Goal: Information Seeking & Learning: Learn about a topic

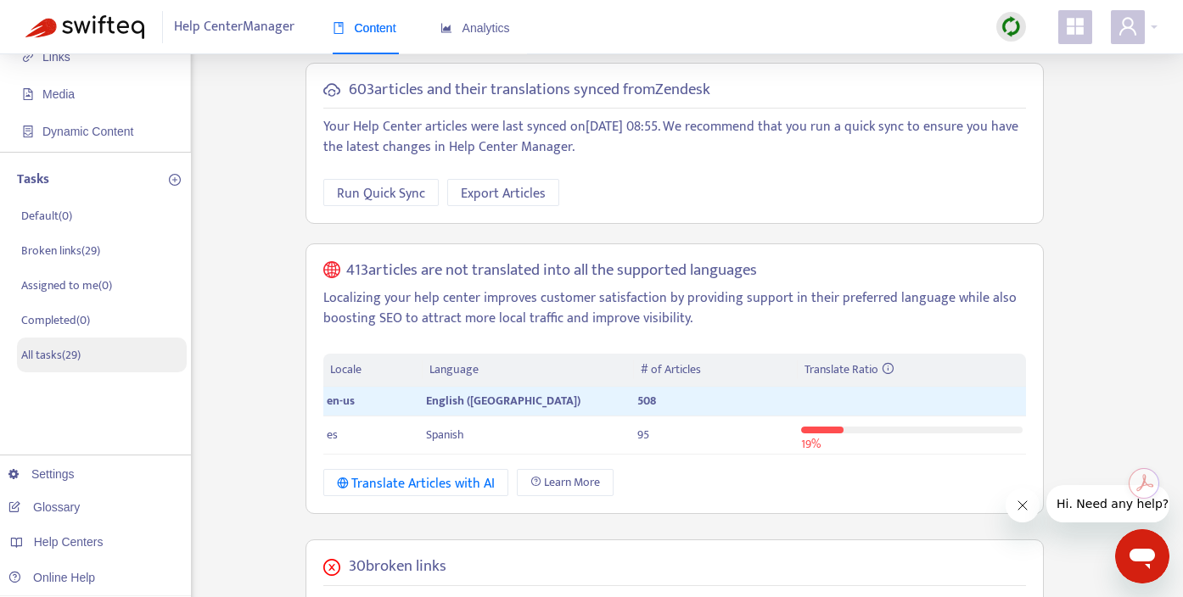
scroll to position [42, 0]
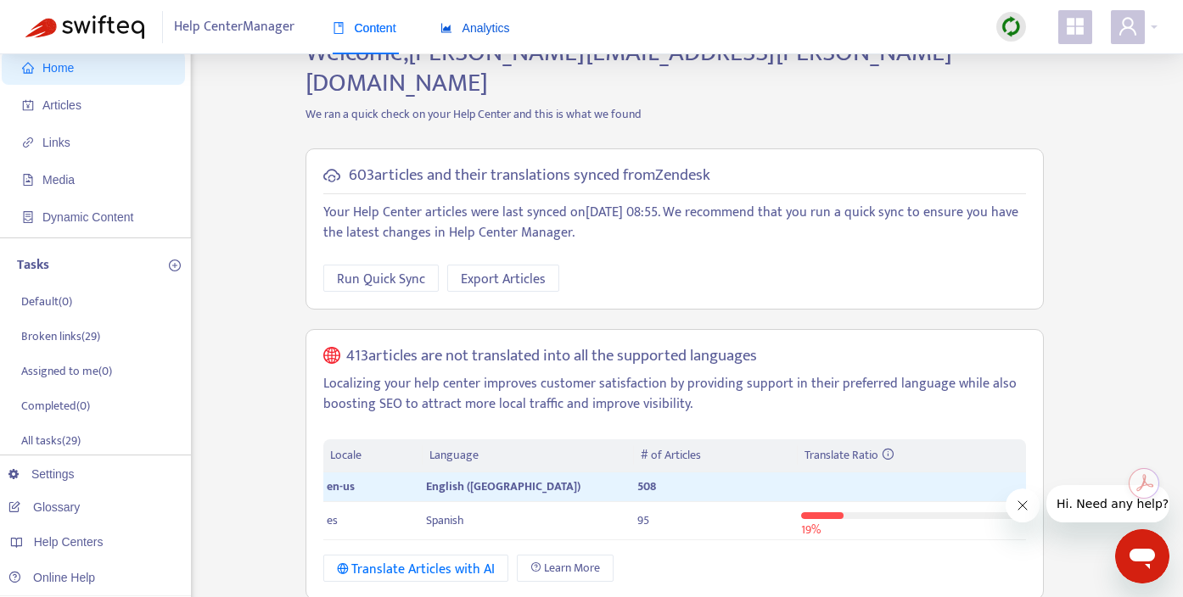
click at [495, 19] on div "Analytics" at bounding box center [475, 28] width 70 height 19
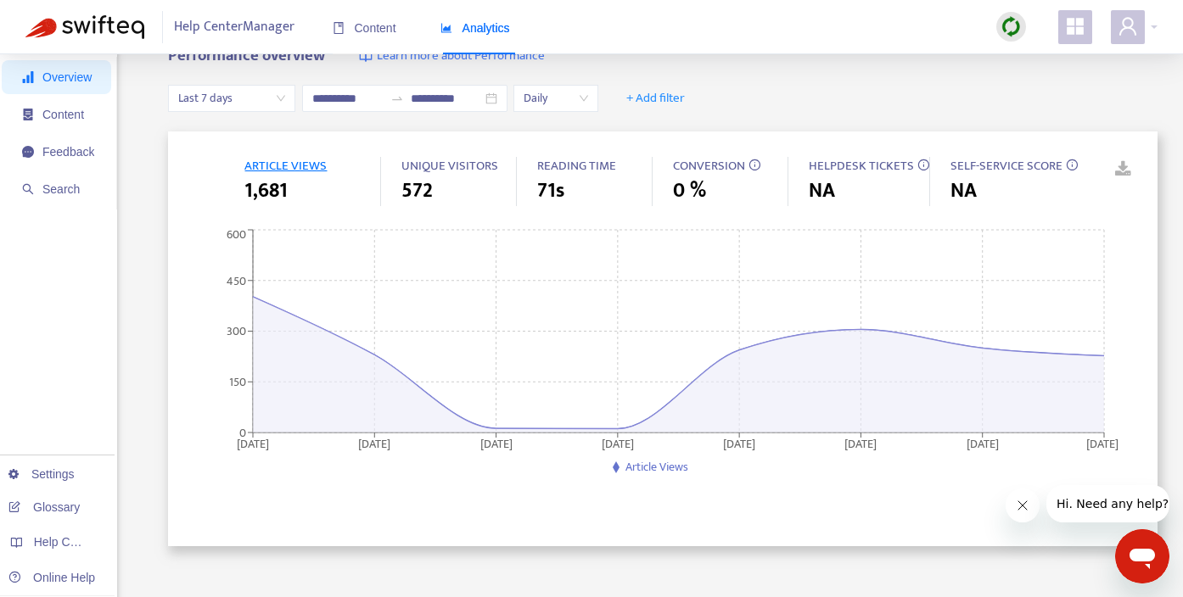
scroll to position [0, 0]
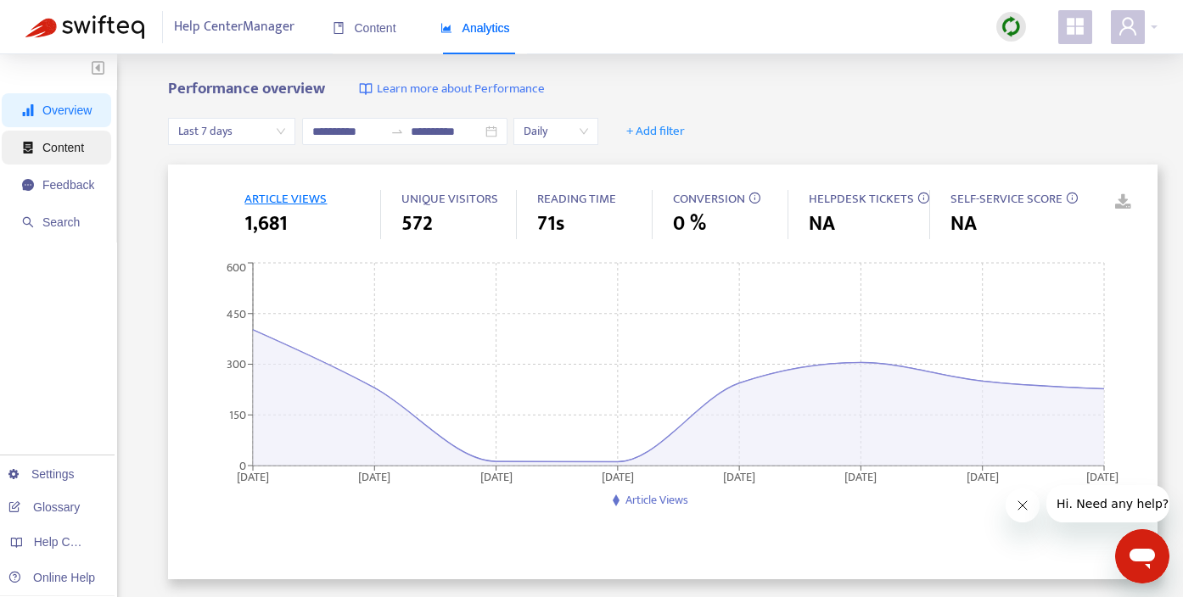
click at [64, 148] on span "Content" at bounding box center [63, 148] width 42 height 14
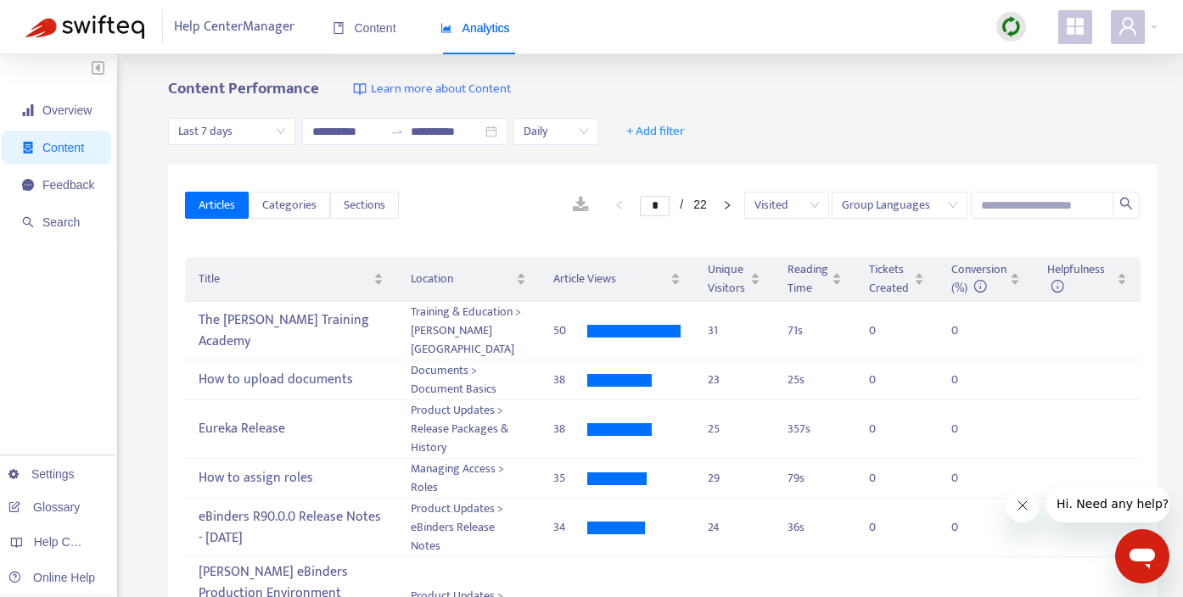
click at [279, 131] on span "Last 7 days" at bounding box center [231, 131] width 107 height 25
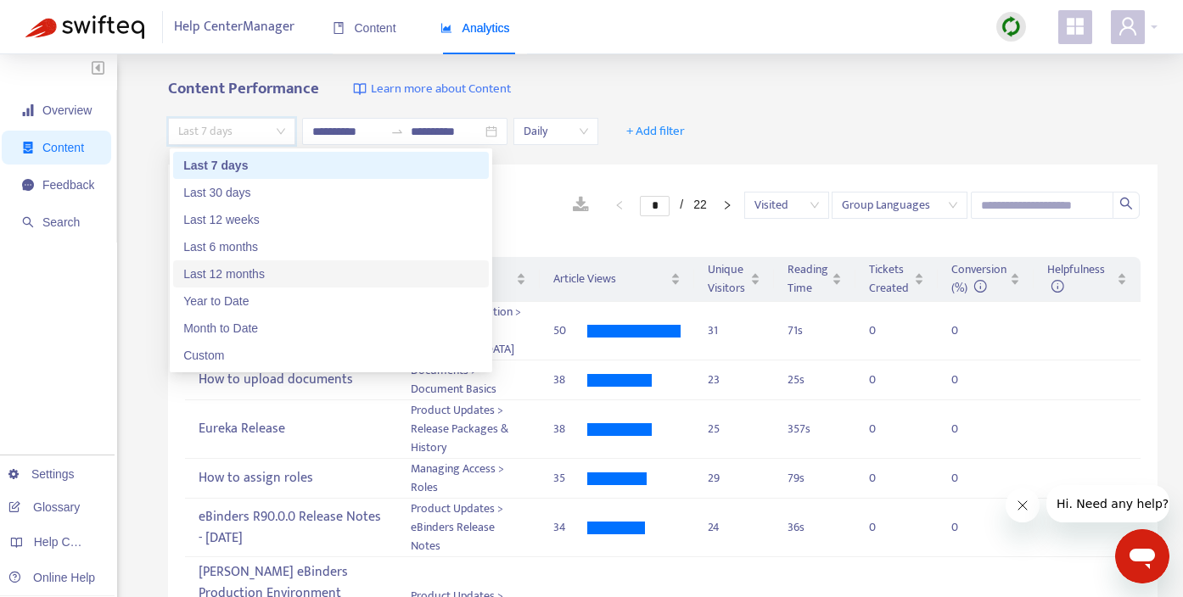
click at [249, 277] on div "Last 12 months" at bounding box center [330, 274] width 295 height 19
type input "**********"
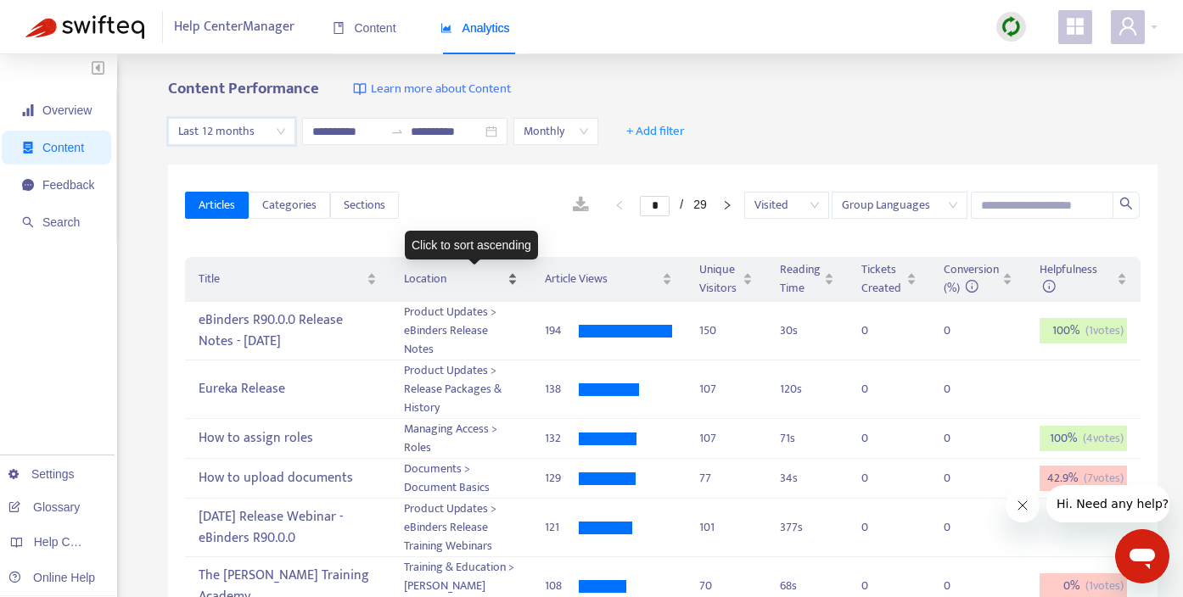
click at [514, 279] on div "Location" at bounding box center [461, 279] width 115 height 19
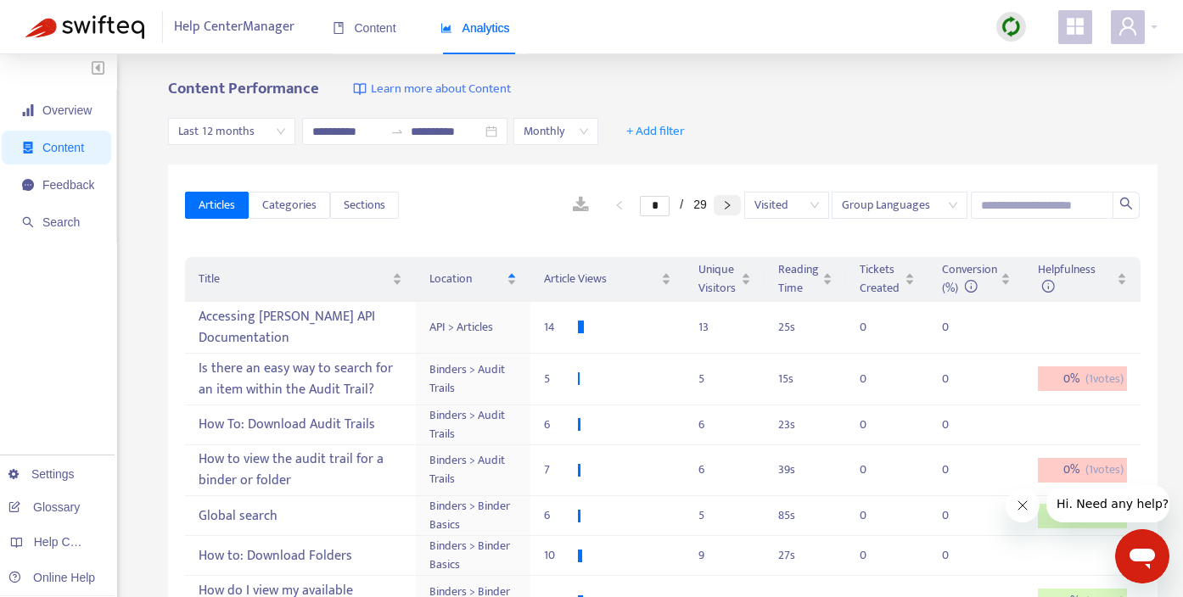
click at [729, 206] on icon "right" at bounding box center [727, 205] width 10 height 10
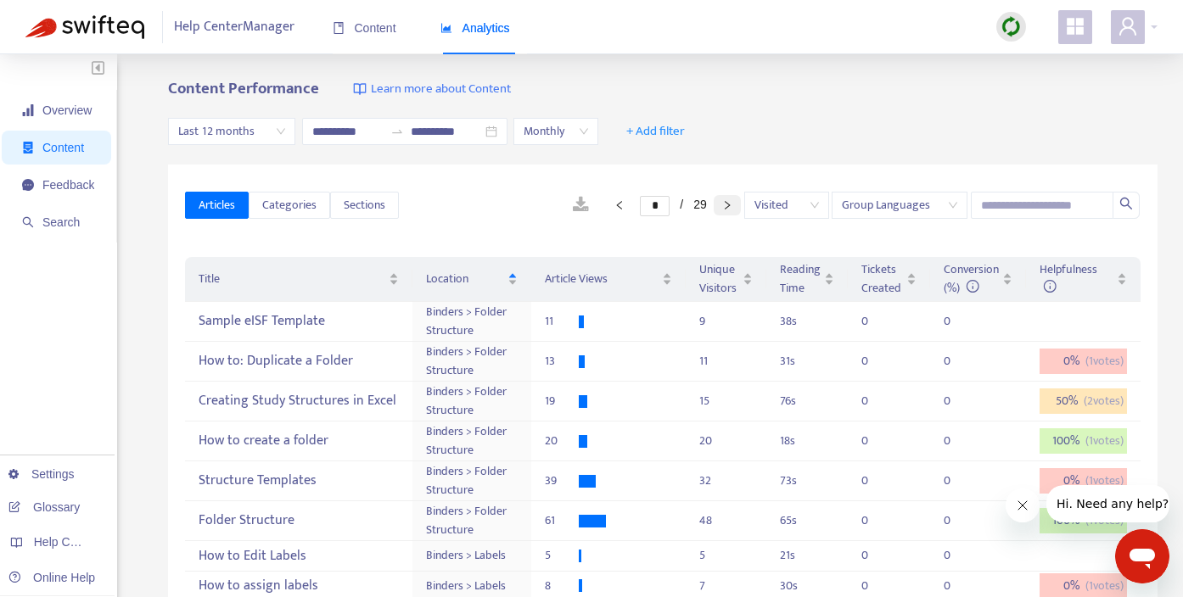
click at [727, 210] on icon "right" at bounding box center [727, 205] width 10 height 10
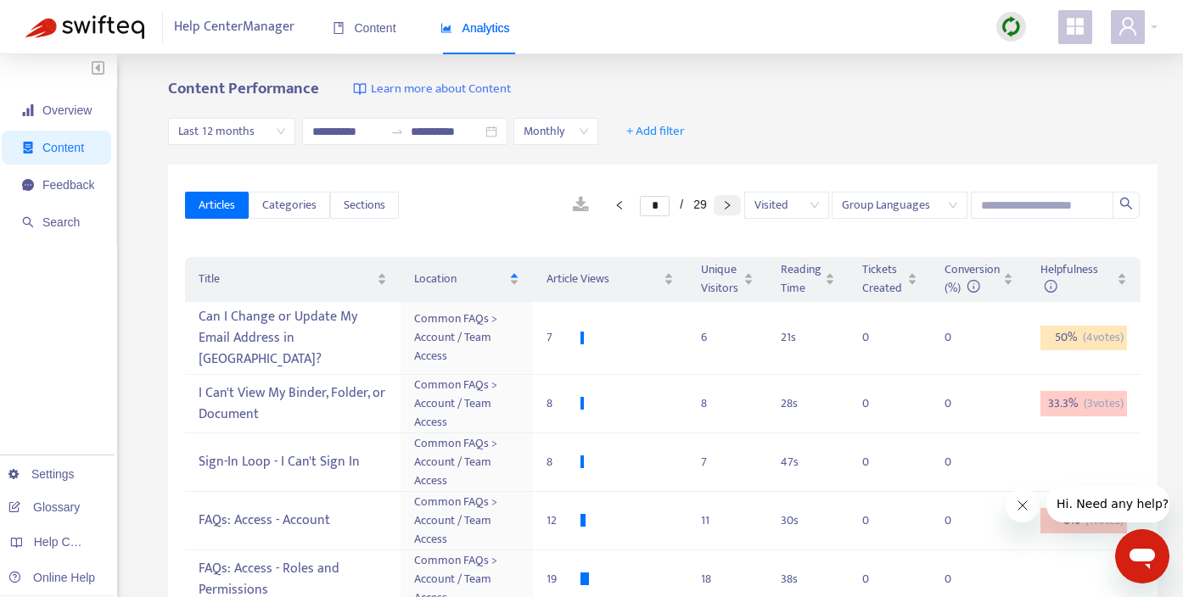
click at [730, 210] on button "button" at bounding box center [727, 205] width 27 height 20
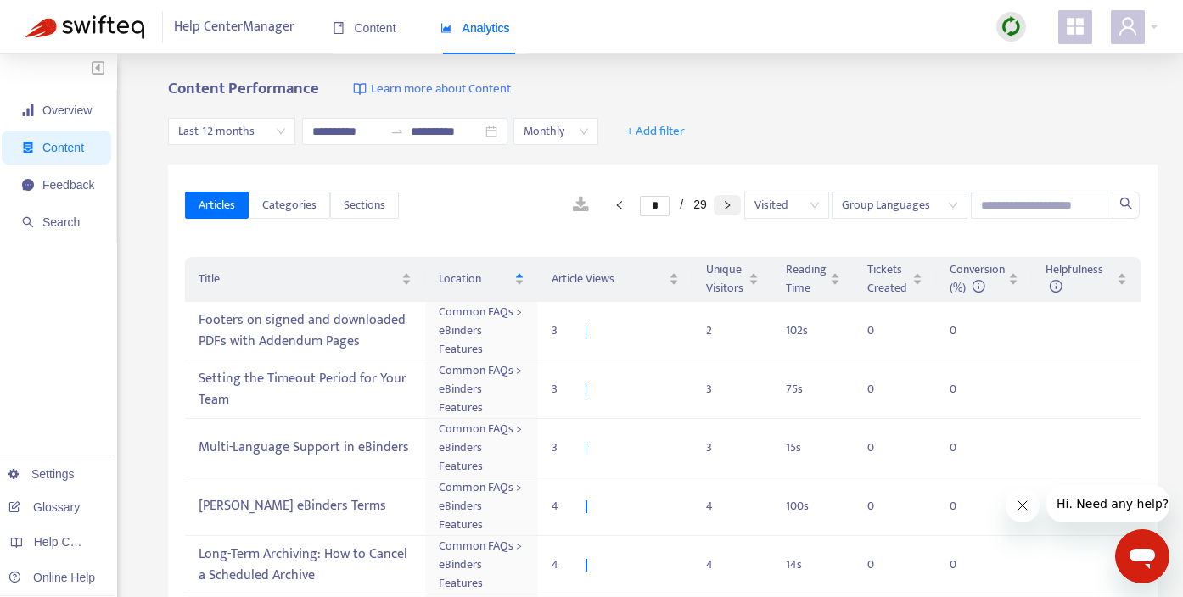
click at [730, 209] on icon "right" at bounding box center [727, 205] width 10 height 10
type input "*"
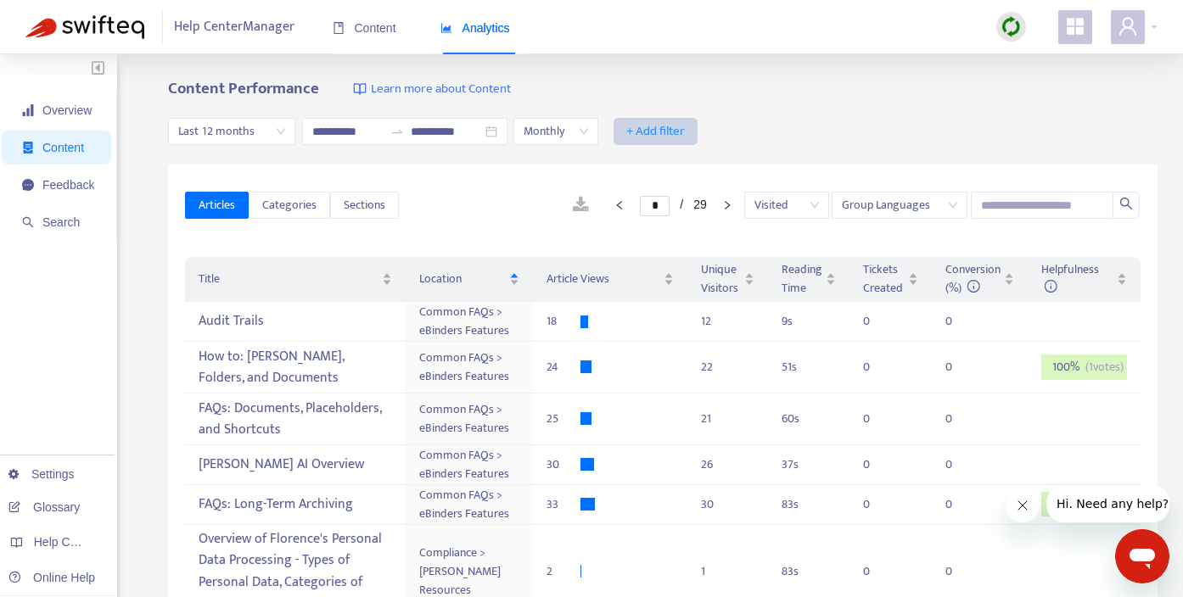
click at [677, 131] on span "+ Add filter" at bounding box center [655, 131] width 59 height 20
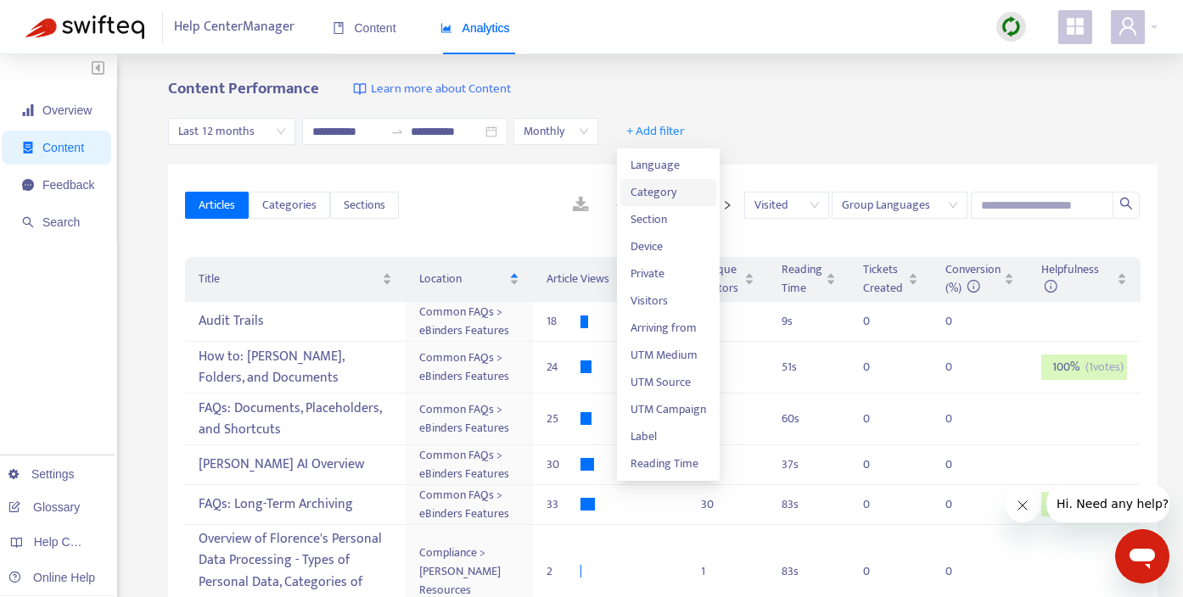
click at [665, 194] on span "Category" at bounding box center [668, 192] width 76 height 19
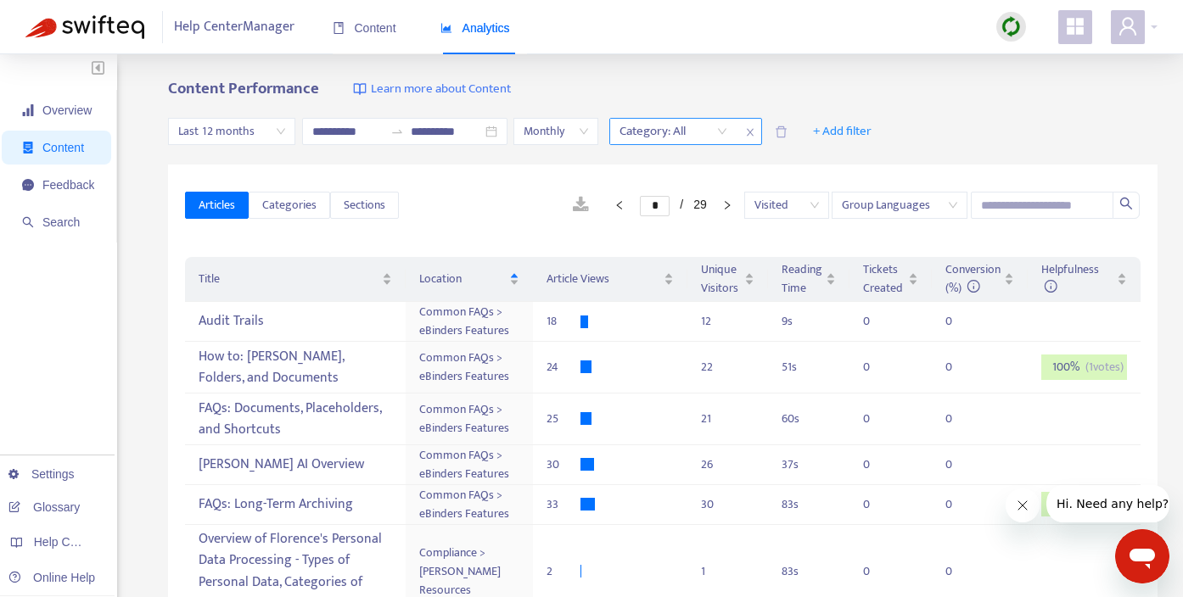
click at [724, 132] on div "Category: All" at bounding box center [673, 131] width 126 height 25
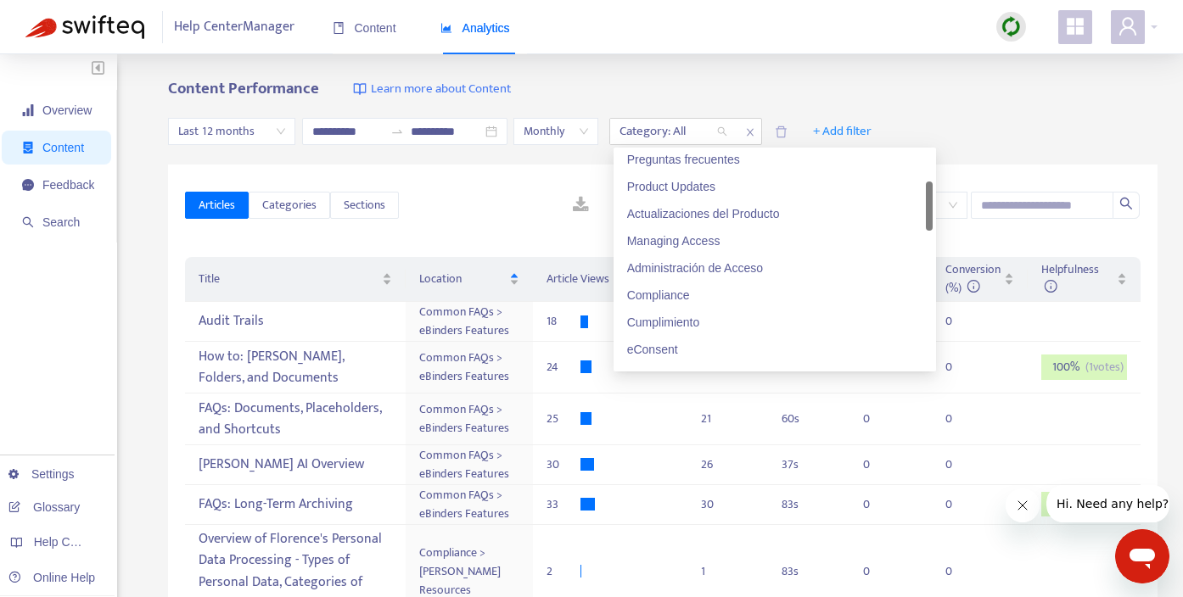
scroll to position [144, 0]
click at [695, 291] on div "Compliance" at bounding box center [774, 292] width 295 height 19
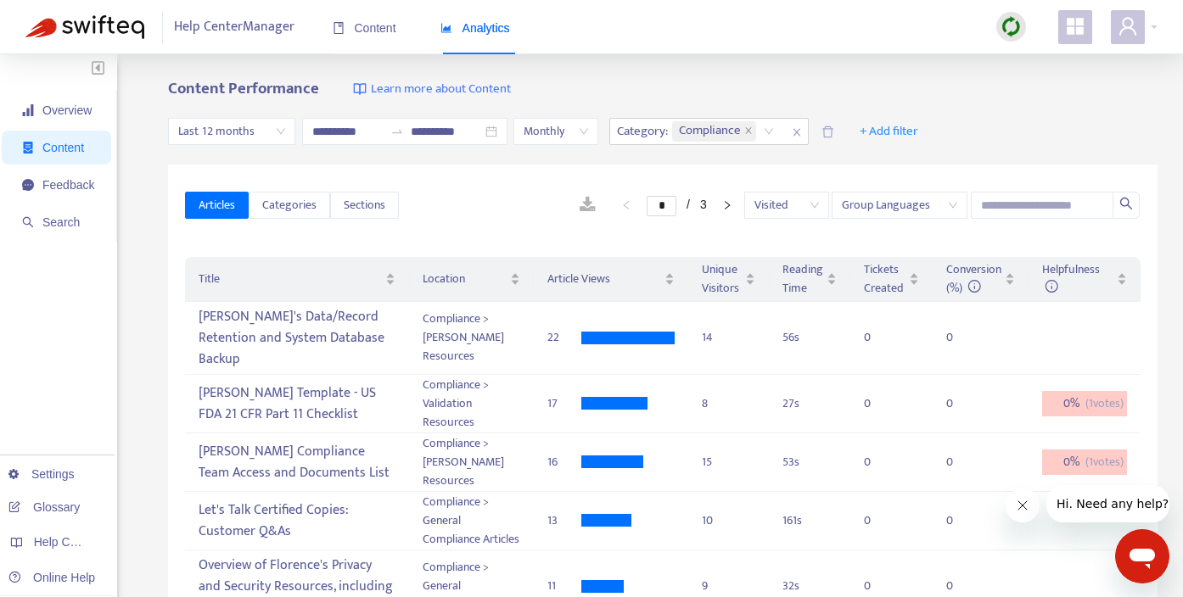
click at [501, 195] on div "* / 3 Visited Group Languages" at bounding box center [770, 205] width 742 height 27
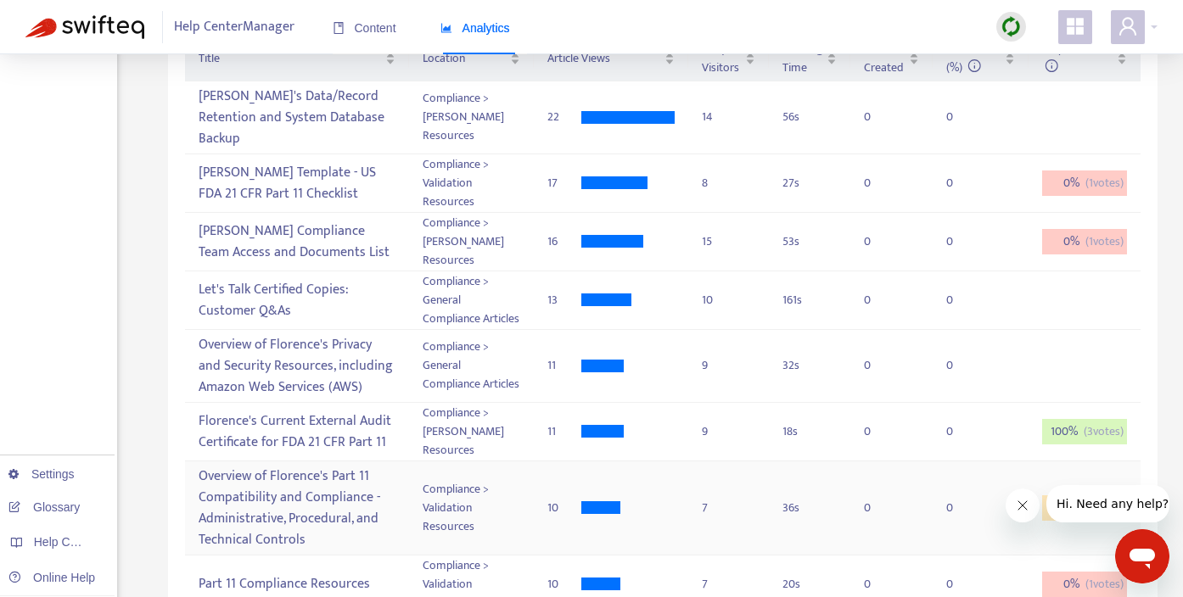
scroll to position [0, 0]
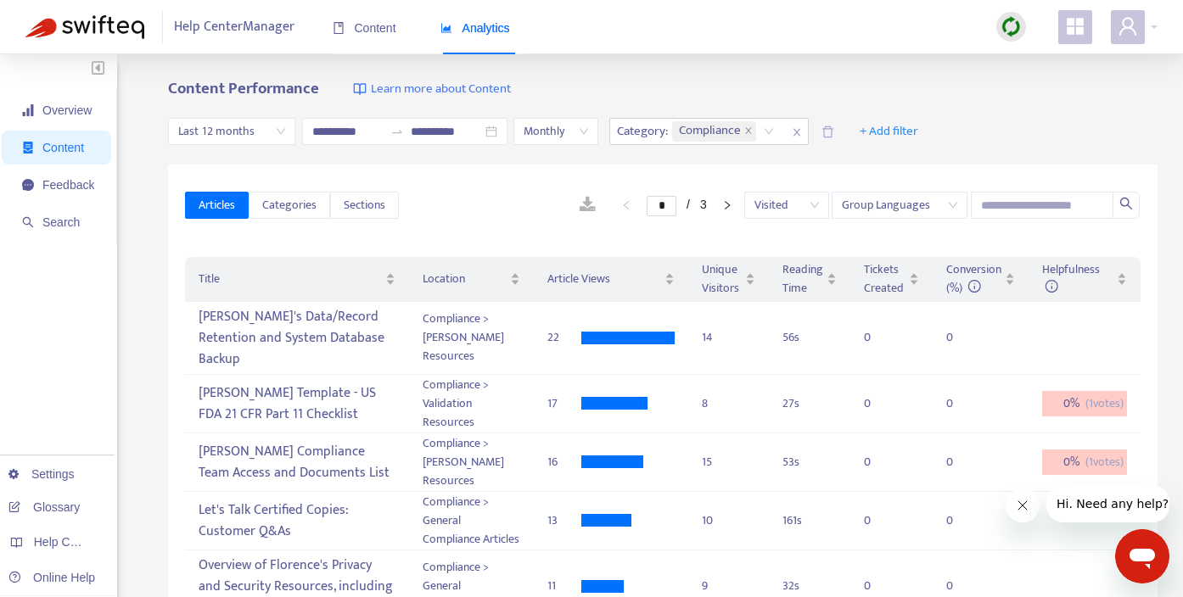
click at [580, 204] on link at bounding box center [588, 205] width 50 height 25
